Goal: Task Accomplishment & Management: Manage account settings

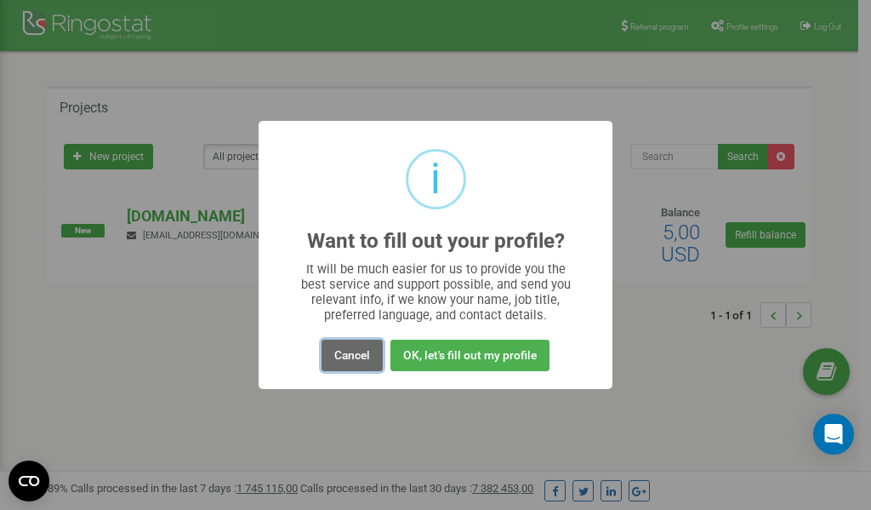
click at [346, 353] on button "Cancel" at bounding box center [352, 355] width 61 height 31
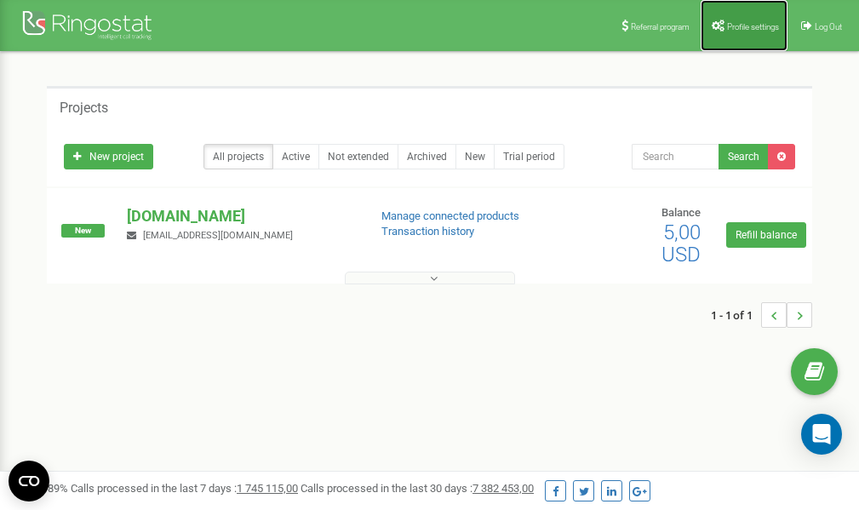
click at [743, 25] on span "Profile settings" at bounding box center [753, 26] width 52 height 9
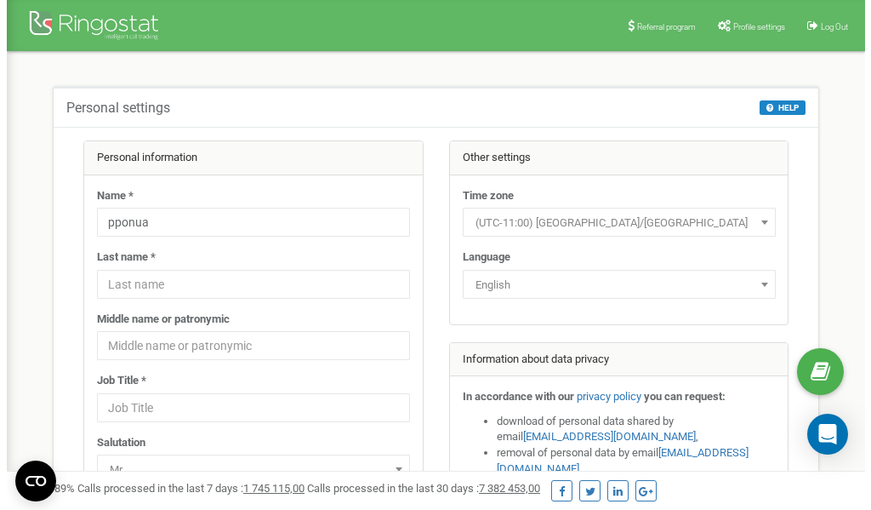
scroll to position [85, 0]
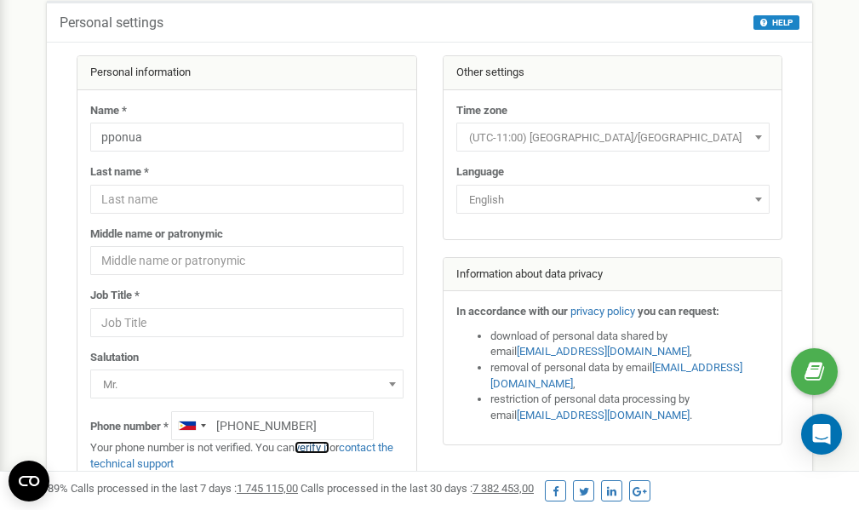
click at [323, 446] on link "verify it" at bounding box center [311, 447] width 35 height 13
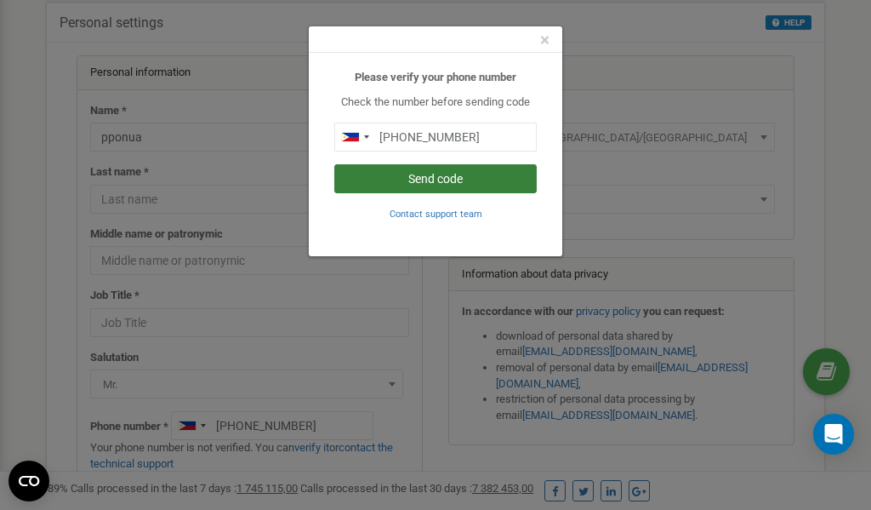
click at [453, 181] on button "Send code" at bounding box center [435, 178] width 203 height 29
